Goal: Information Seeking & Learning: Learn about a topic

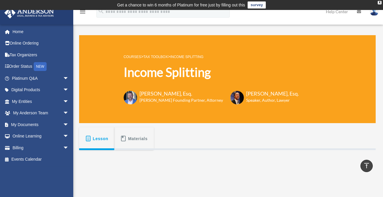
scroll to position [117, 0]
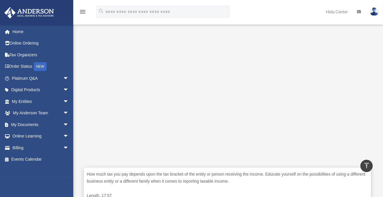
scroll to position [147, 0]
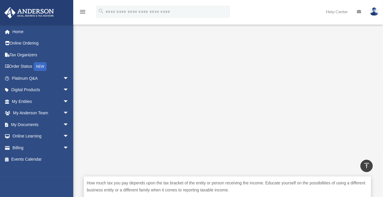
click at [234, 188] on p "How much tax you pay depends upon the tax bracket of the entity or person recei…" at bounding box center [227, 186] width 281 height 14
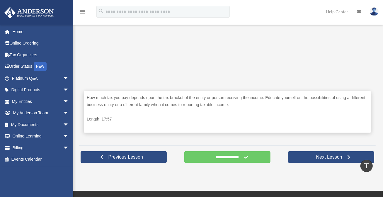
scroll to position [264, 0]
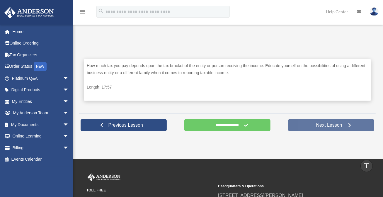
click at [324, 127] on span "Next Lesson" at bounding box center [328, 125] width 35 height 6
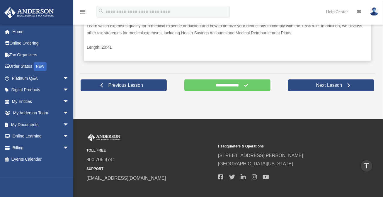
scroll to position [322, 0]
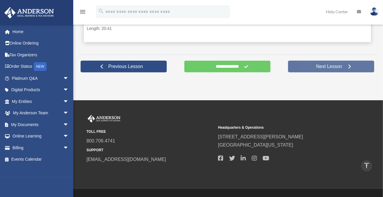
click at [328, 65] on span "Next Lesson" at bounding box center [328, 67] width 35 height 6
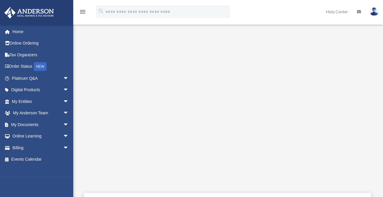
scroll to position [147, 0]
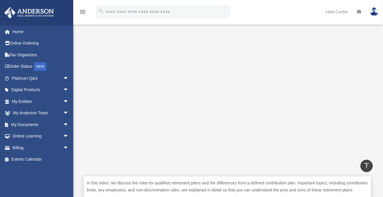
click at [78, 179] on div "Defined Benefit Plans COURSES > Tax Toolbox > Defined Benefit Plans Defined Ben…" at bounding box center [227, 71] width 305 height 379
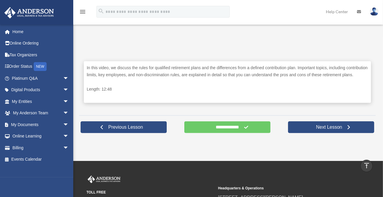
scroll to position [264, 0]
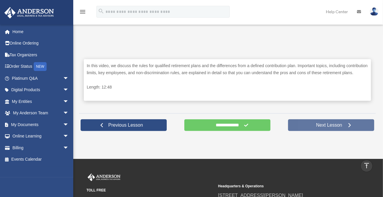
click at [319, 126] on span "Next Lesson" at bounding box center [328, 125] width 35 height 6
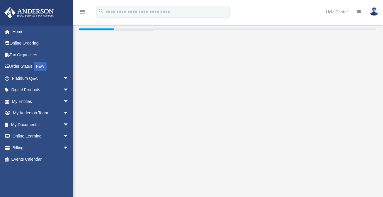
scroll to position [147, 0]
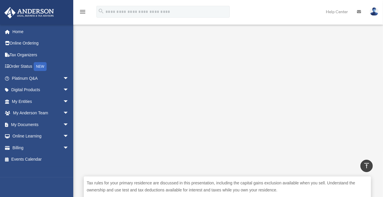
click at [77, 96] on div "Personal Residence COURSES > Tax Toolbox > Personal Residence Personal Residenc…" at bounding box center [227, 71] width 305 height 379
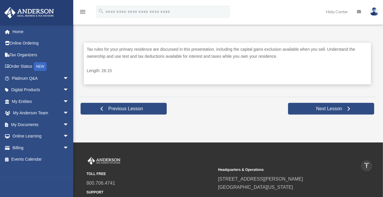
scroll to position [293, 0]
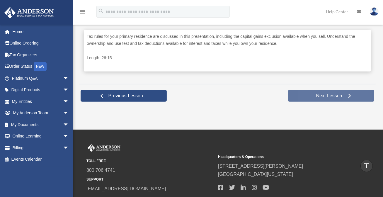
click at [330, 96] on span "Next Lesson" at bounding box center [328, 96] width 35 height 6
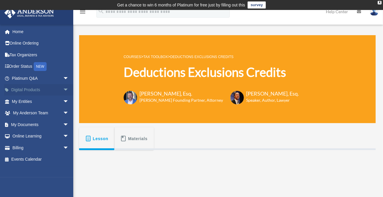
click at [63, 89] on span "arrow_drop_down" at bounding box center [69, 90] width 12 height 12
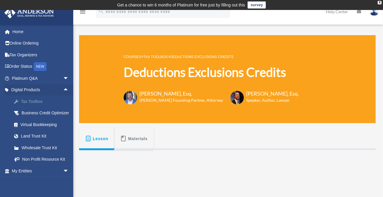
click at [30, 101] on div "Tax Toolbox" at bounding box center [46, 101] width 50 height 7
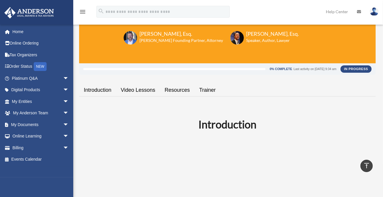
scroll to position [59, 0]
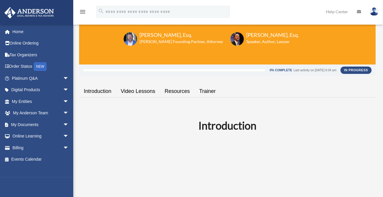
click at [132, 89] on link "Video Lessons" at bounding box center [138, 91] width 44 height 17
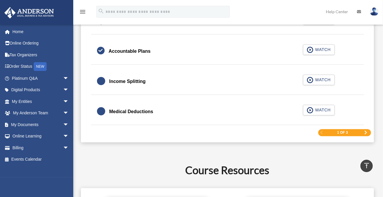
scroll to position [930, 0]
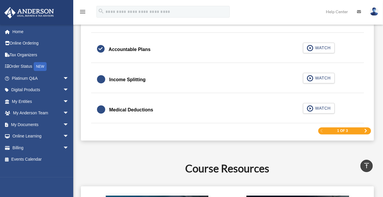
click at [366, 129] on span "Next Page" at bounding box center [366, 131] width 4 height 4
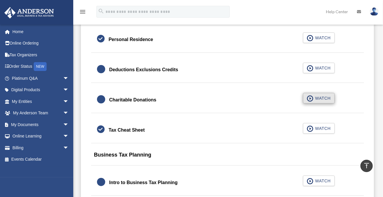
scroll to position [403, 0]
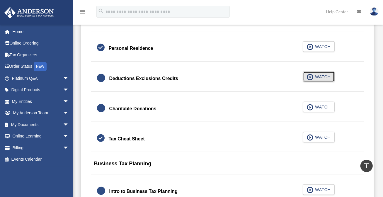
click at [318, 75] on span "WATCH" at bounding box center [321, 77] width 17 height 6
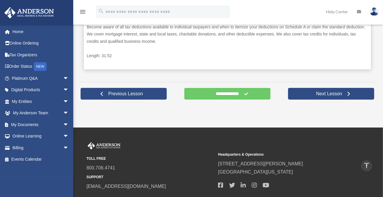
scroll to position [303, 0]
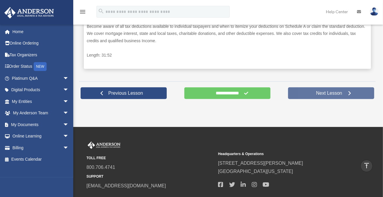
click at [321, 93] on span "Next Lesson" at bounding box center [328, 93] width 35 height 6
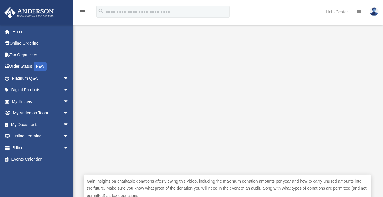
scroll to position [149, 0]
click at [376, 140] on div "Charitable Donations COURSES > Tax Toolbox > Charitable Donations Charitable Do…" at bounding box center [227, 72] width 305 height 386
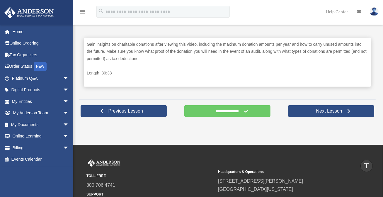
scroll to position [295, 0]
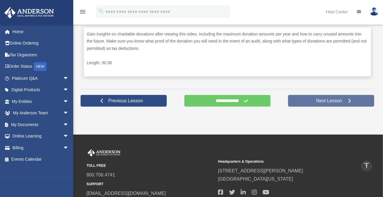
click at [341, 100] on span "Next Lesson" at bounding box center [328, 101] width 35 height 6
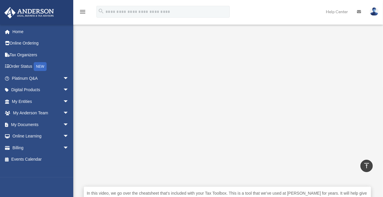
scroll to position [147, 0]
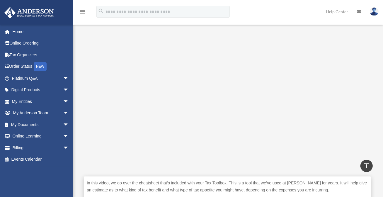
click at [304, 189] on p "In this video, we go over the cheatsheet that’s included with your Tax Toolbox.…" at bounding box center [227, 186] width 281 height 14
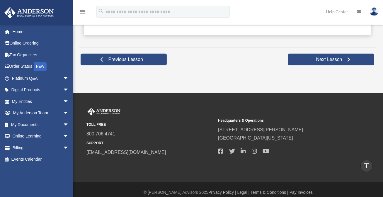
scroll to position [321, 0]
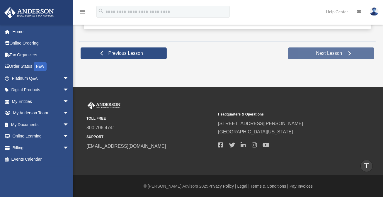
click at [332, 51] on span "Next Lesson" at bounding box center [328, 53] width 35 height 6
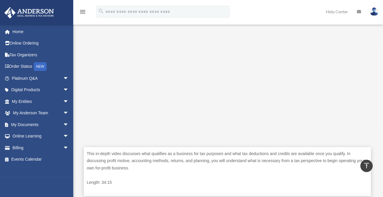
scroll to position [147, 0]
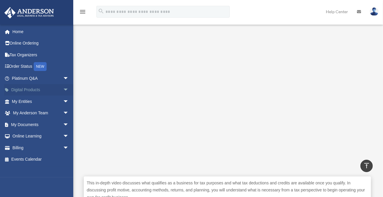
click at [63, 88] on span "arrow_drop_down" at bounding box center [69, 90] width 12 height 12
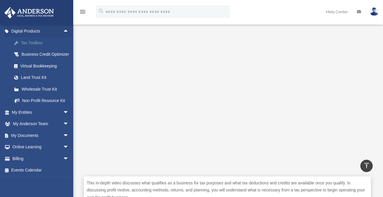
scroll to position [66, 0]
click at [63, 145] on span "arrow_drop_down" at bounding box center [69, 147] width 12 height 12
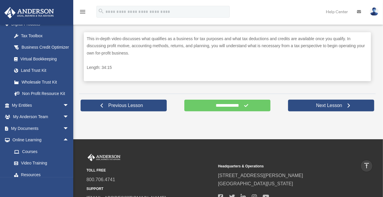
scroll to position [293, 0]
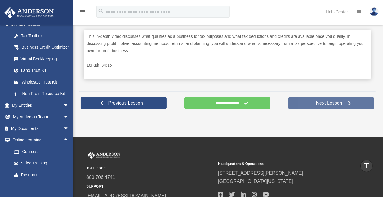
click at [325, 102] on span "Next Lesson" at bounding box center [328, 103] width 35 height 6
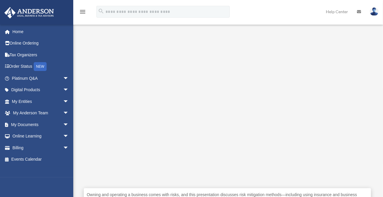
scroll to position [147, 0]
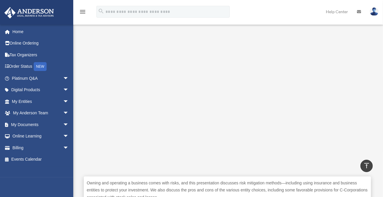
click at [271, 8] on div "menu search Site Menu add bob.apples@andersonadvisors.com My Profile Reset Pass…" at bounding box center [191, 14] width 374 height 20
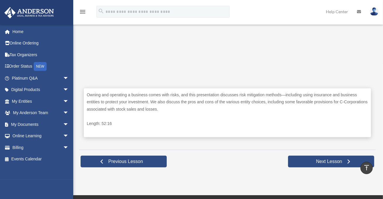
scroll to position [264, 0]
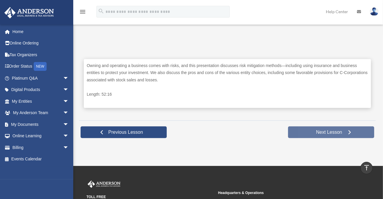
click at [329, 133] on span "Next Lesson" at bounding box center [328, 133] width 35 height 6
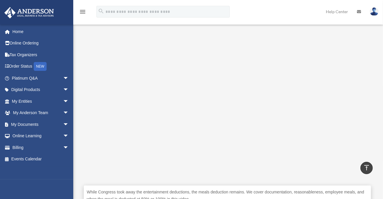
scroll to position [147, 0]
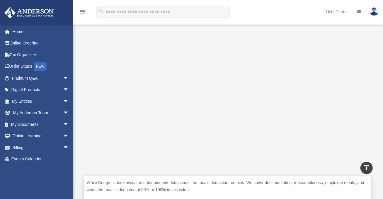
click at [376, 38] on div "**********" at bounding box center [227, 71] width 305 height 379
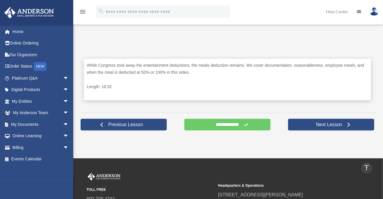
scroll to position [322, 0]
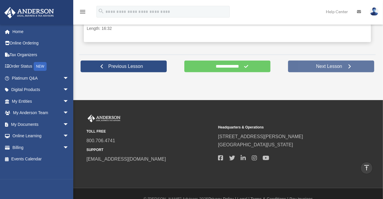
click at [322, 67] on span "Next Lesson" at bounding box center [328, 67] width 35 height 6
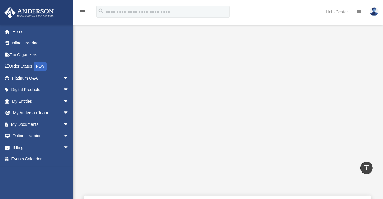
scroll to position [156, 0]
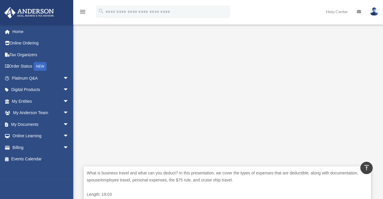
click at [377, 43] on div "**********" at bounding box center [227, 61] width 305 height 379
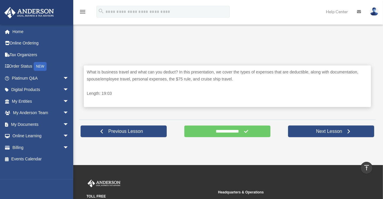
scroll to position [273, 0]
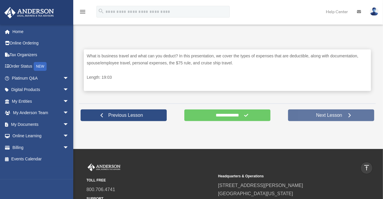
click at [333, 116] on span "Next Lesson" at bounding box center [328, 116] width 35 height 6
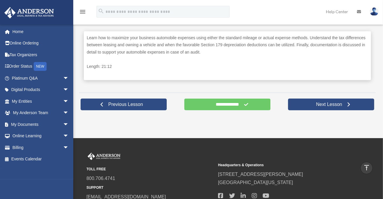
scroll to position [293, 0]
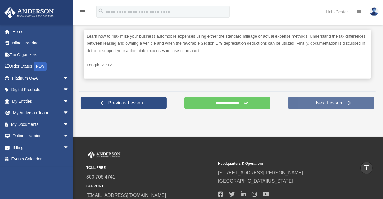
click at [331, 101] on span "Next Lesson" at bounding box center [328, 103] width 35 height 6
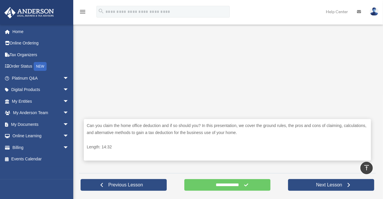
scroll to position [207, 0]
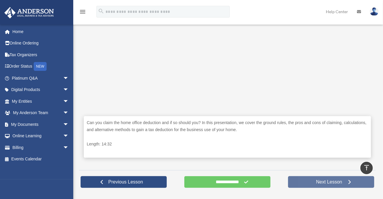
click at [303, 180] on link "Next Lesson" at bounding box center [331, 182] width 86 height 12
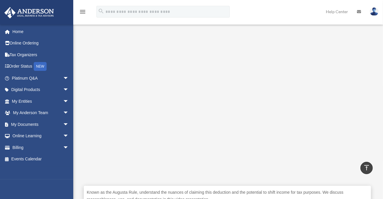
scroll to position [147, 0]
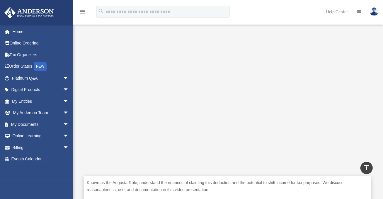
click at [292, 186] on p "Known as the Augusta Rule, understand the nuances of claiming this deduction an…" at bounding box center [227, 186] width 281 height 14
click at [63, 90] on span "arrow_drop_down" at bounding box center [69, 90] width 12 height 12
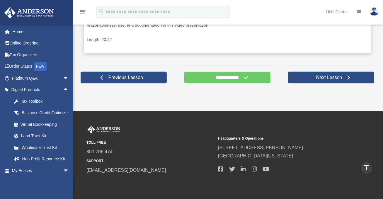
scroll to position [322, 0]
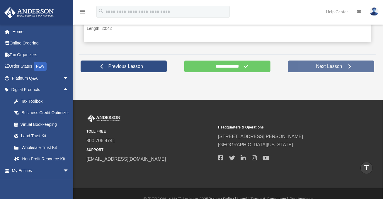
click at [307, 65] on link "Next Lesson" at bounding box center [331, 67] width 86 height 12
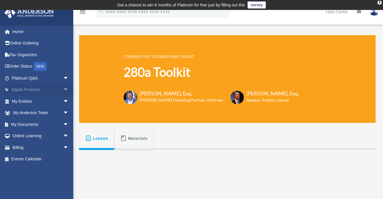
click at [63, 90] on span "arrow_drop_down" at bounding box center [69, 90] width 12 height 12
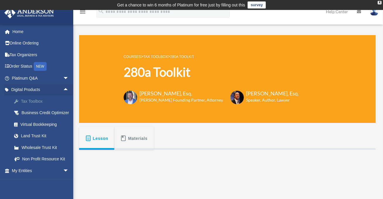
click at [36, 103] on div "Tax Toolbox" at bounding box center [46, 101] width 50 height 7
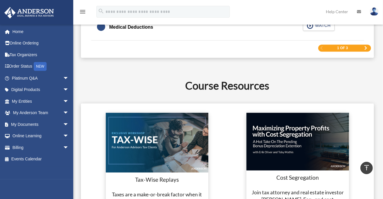
scroll to position [1026, 0]
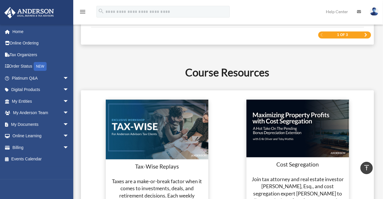
click at [366, 34] on span "Next Page" at bounding box center [366, 35] width 4 height 4
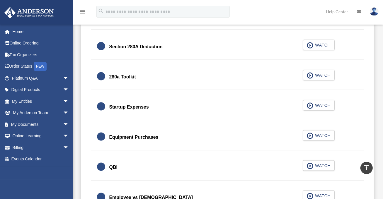
scroll to position [726, 0]
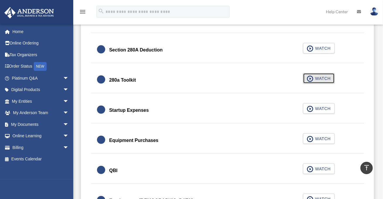
click at [315, 77] on span "WATCH" at bounding box center [321, 79] width 17 height 6
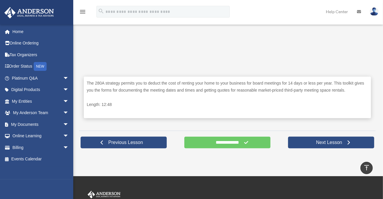
scroll to position [273, 0]
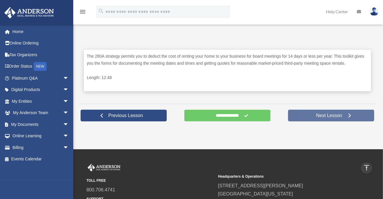
click at [314, 116] on span "Next Lesson" at bounding box center [328, 116] width 35 height 6
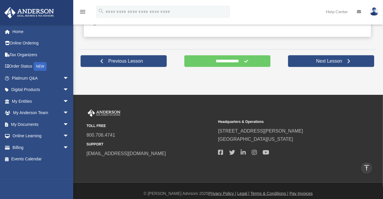
scroll to position [340, 0]
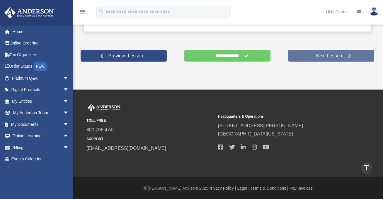
click at [314, 56] on span "Next Lesson" at bounding box center [328, 56] width 35 height 6
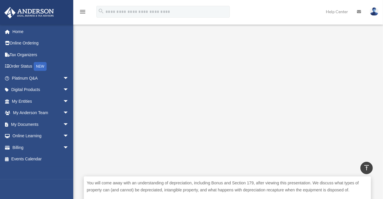
scroll to position [117, 0]
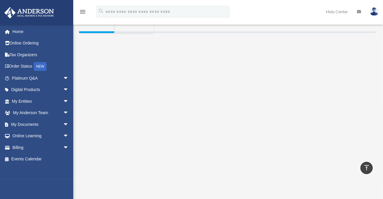
click at [377, 70] on div "Equipment Purchases COURSES > Tax Toolbox > Equipment Purchases Equipment Purch…" at bounding box center [227, 100] width 305 height 379
click at [280, 11] on div "menu search Site Menu add [PERSON_NAME][EMAIL_ADDRESS][DOMAIN_NAME] My Profile …" at bounding box center [191, 14] width 374 height 20
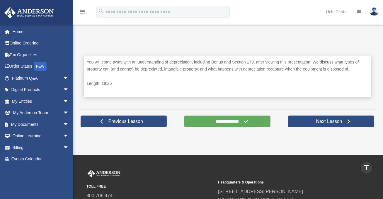
scroll to position [294, 0]
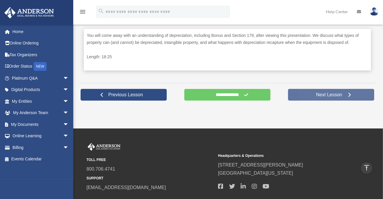
click at [338, 92] on span "Next Lesson" at bounding box center [328, 95] width 35 height 6
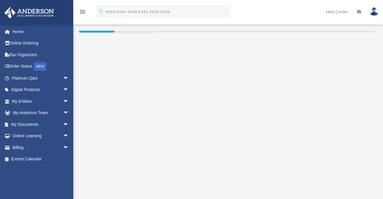
scroll to position [147, 0]
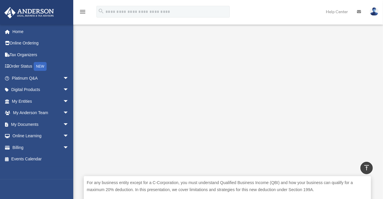
click at [280, 191] on p "For any business entity except for a C-Corporation, you must understand Qualifi…" at bounding box center [227, 186] width 281 height 14
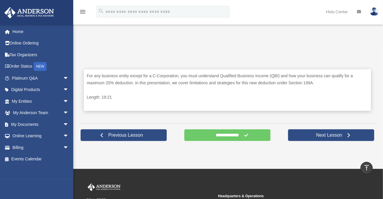
scroll to position [264, 0]
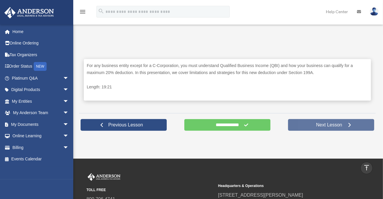
click at [331, 125] on span "Next Lesson" at bounding box center [328, 125] width 35 height 6
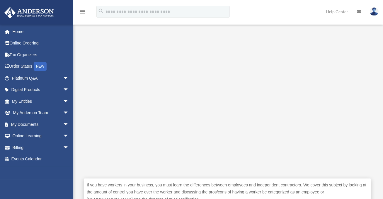
scroll to position [148, 0]
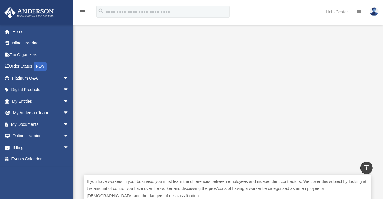
click at [379, 130] on div "Employee vs [DEMOGRAPHIC_DATA] COURSES > Tax Toolbox > Employee vs [DEMOGRAPHIC…" at bounding box center [227, 73] width 305 height 386
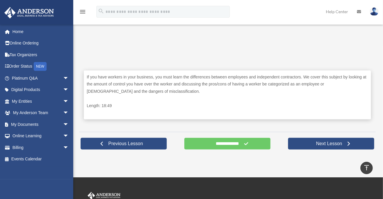
scroll to position [294, 0]
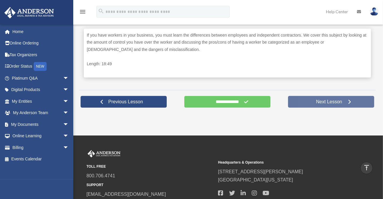
click at [314, 100] on span "Next Lesson" at bounding box center [328, 102] width 35 height 6
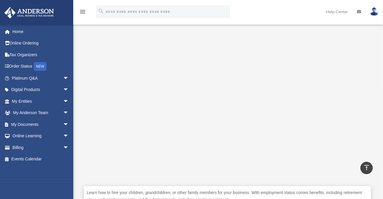
scroll to position [147, 0]
